Goal: Check status

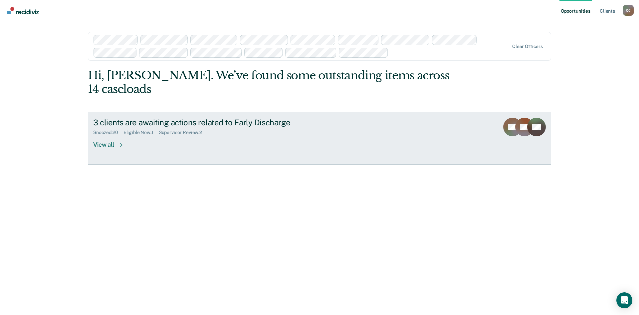
click at [103, 145] on div "View all" at bounding box center [111, 141] width 37 height 13
